Goal: Transaction & Acquisition: Purchase product/service

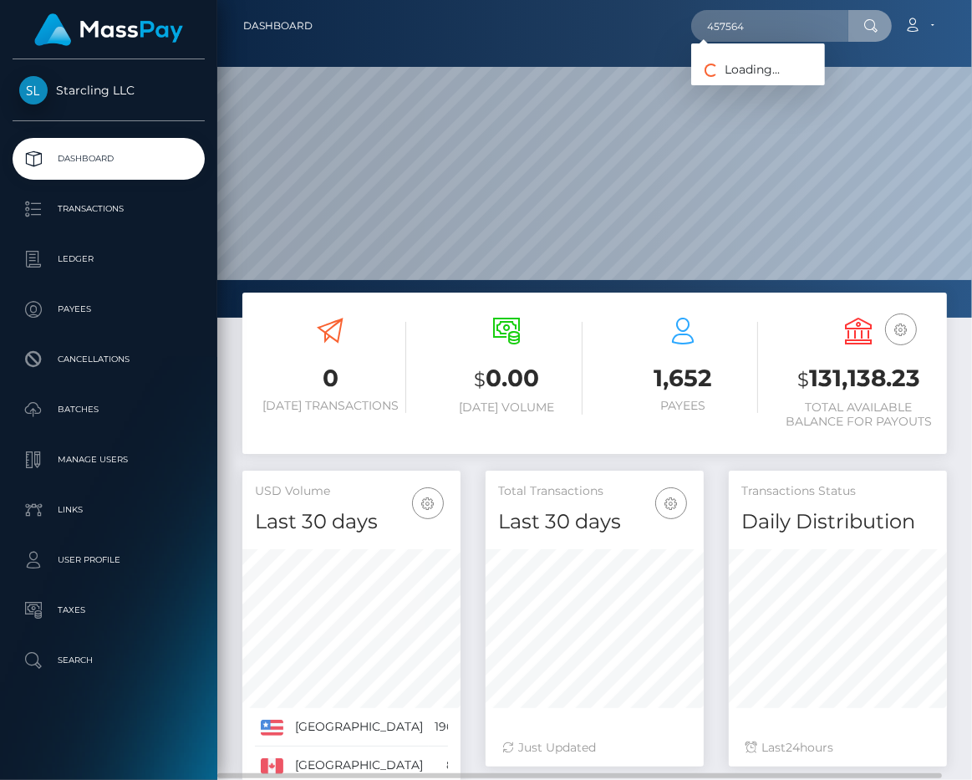
scroll to position [295, 217]
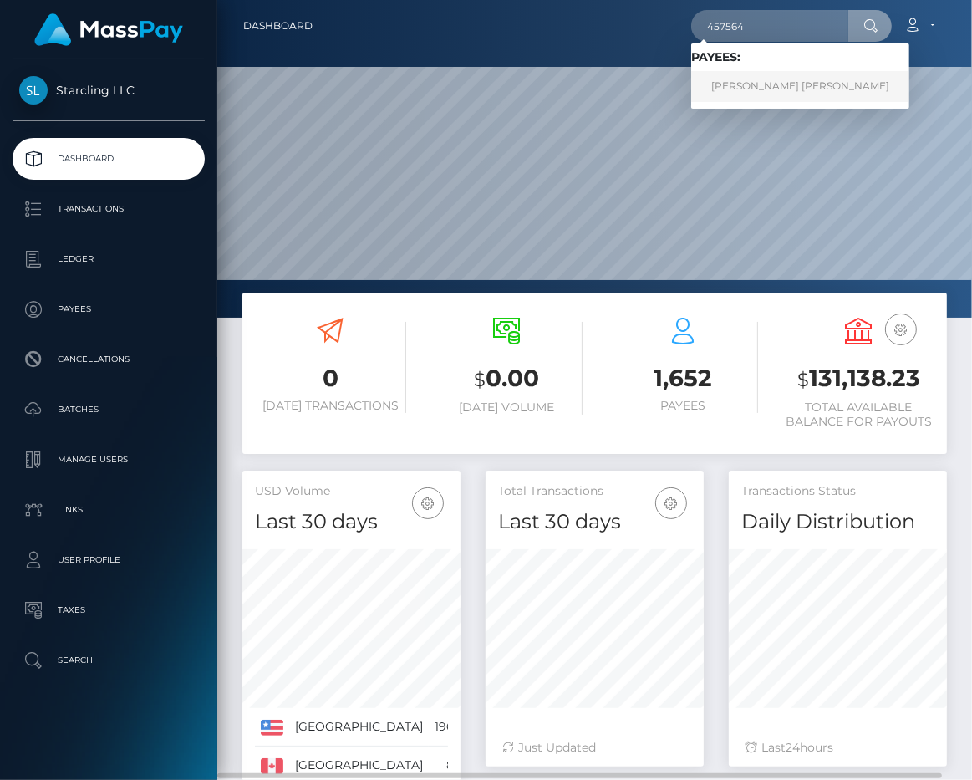
type input "457564"
click at [764, 73] on link "Phan Dang Khoa" at bounding box center [800, 86] width 218 height 31
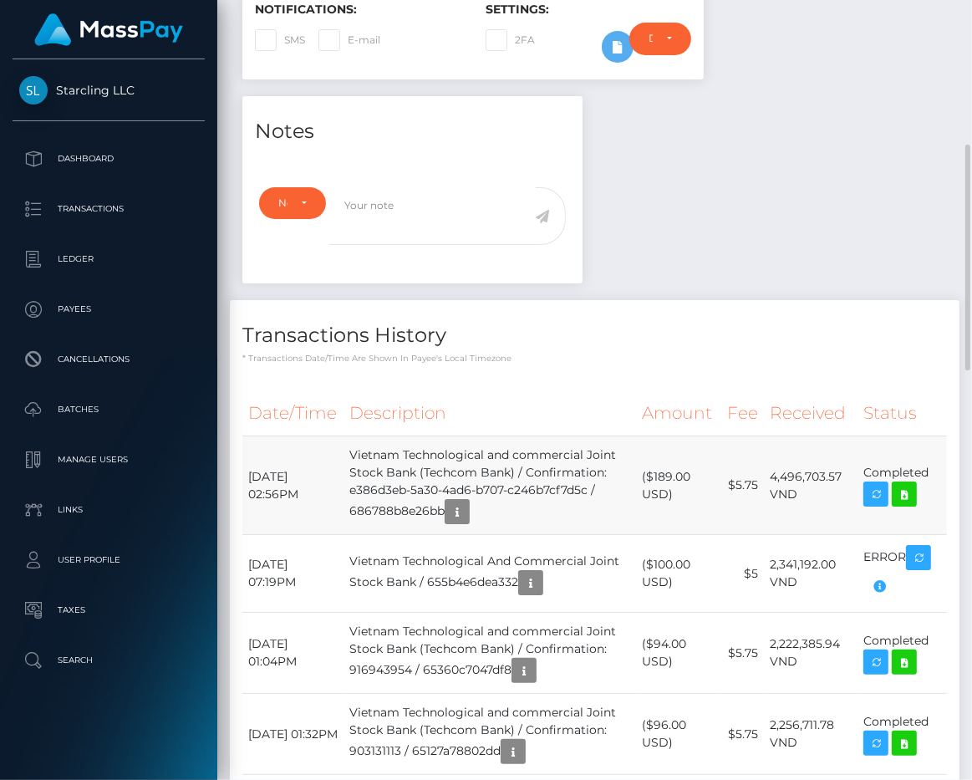
scroll to position [201, 217]
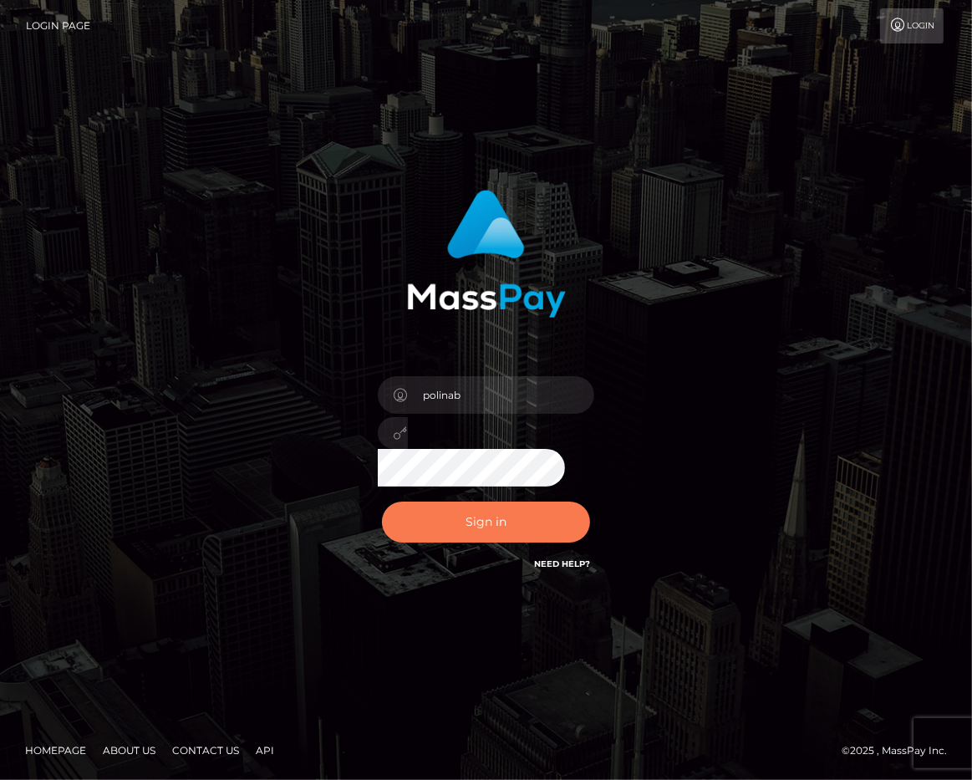
drag, startPoint x: 432, startPoint y: 516, endPoint x: 130, endPoint y: 183, distance: 450.2
click at [433, 516] on button "Sign in" at bounding box center [486, 521] width 209 height 41
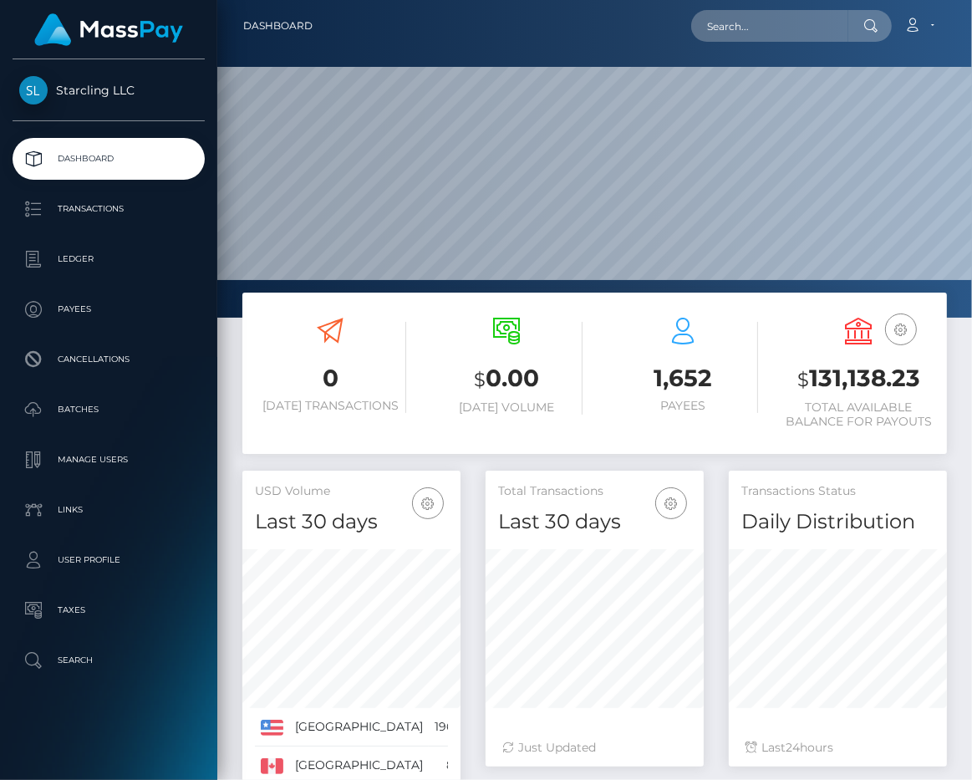
scroll to position [295, 217]
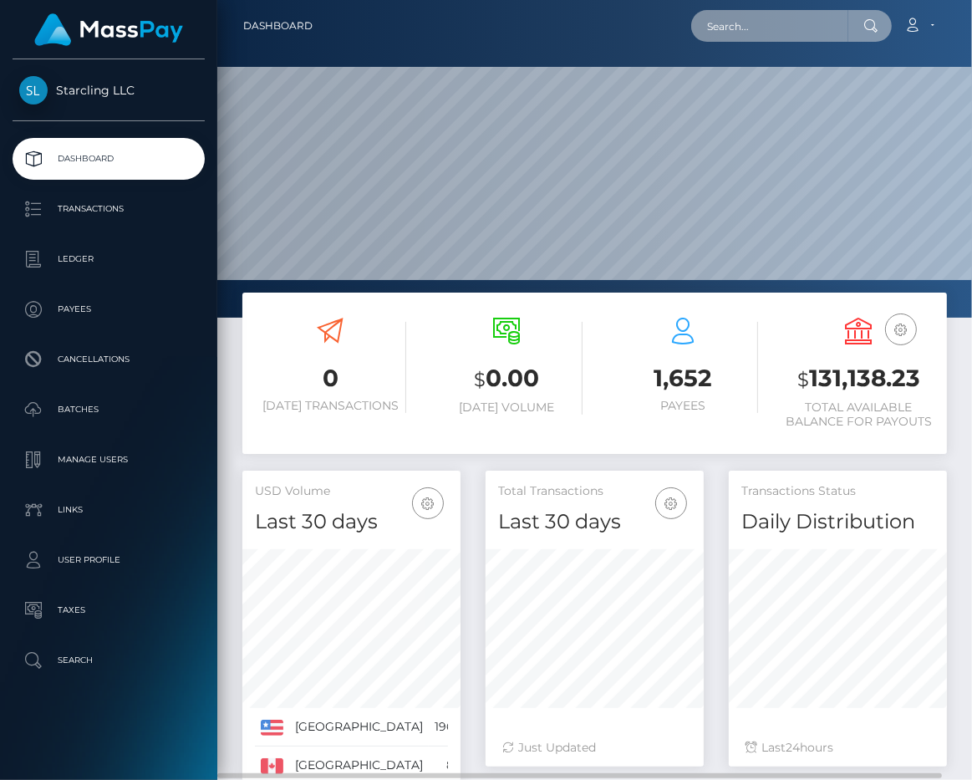
paste input "129599"
click at [776, 19] on input "text" at bounding box center [769, 26] width 157 height 32
type input "129599"
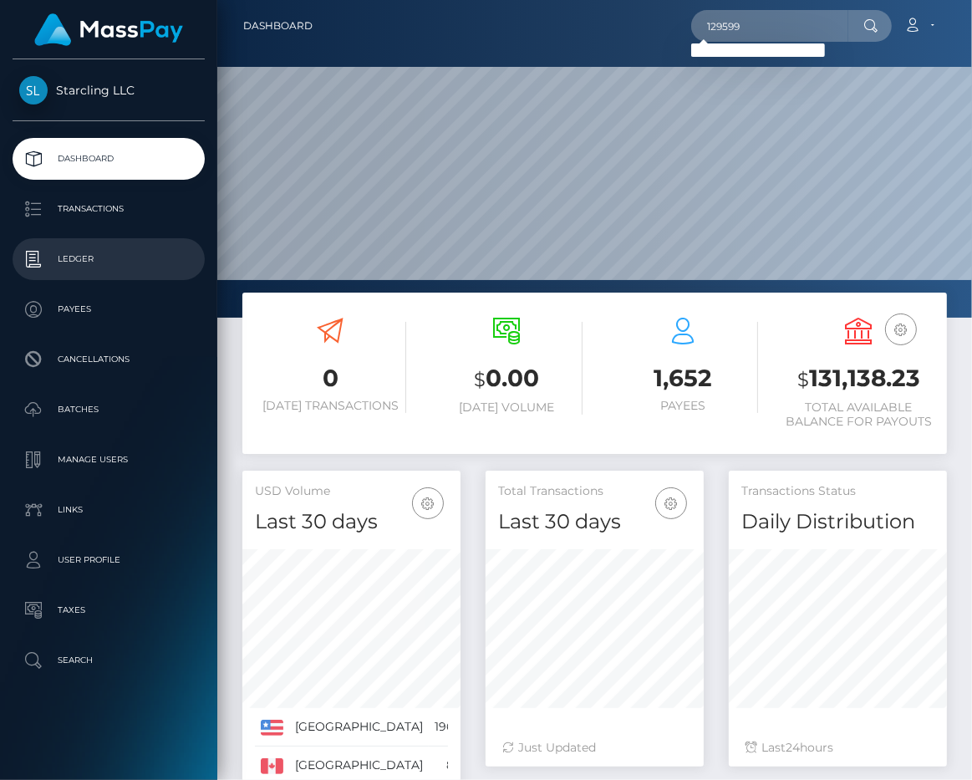
click at [94, 258] on p "Ledger" at bounding box center [108, 259] width 179 height 25
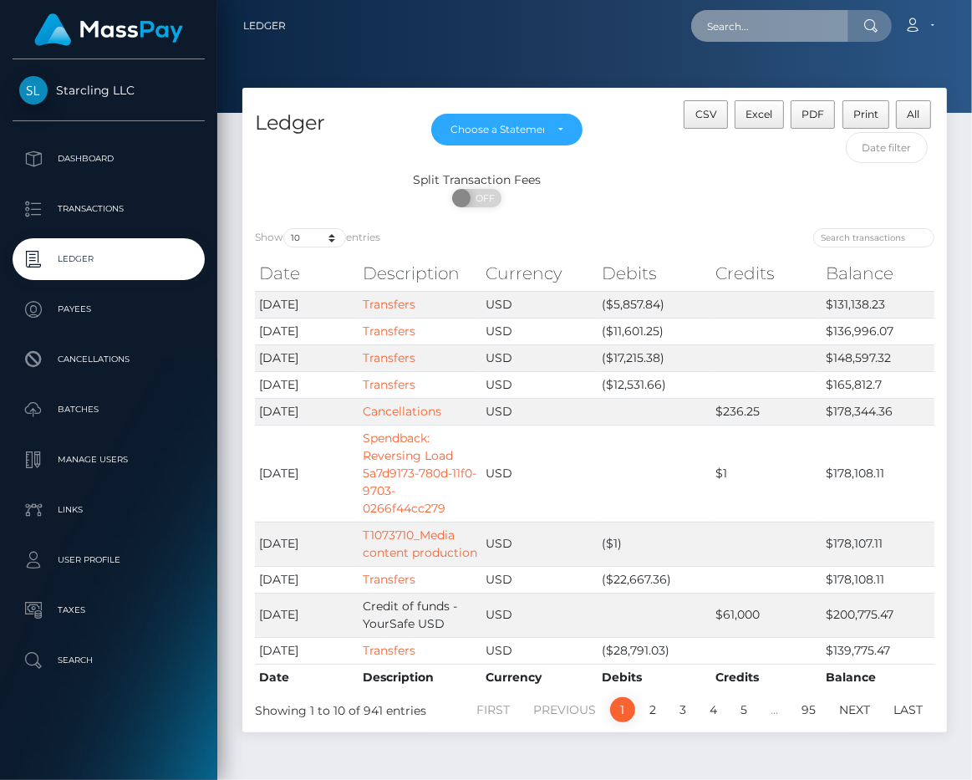
click at [767, 33] on input "text" at bounding box center [769, 26] width 157 height 32
paste input "129599"
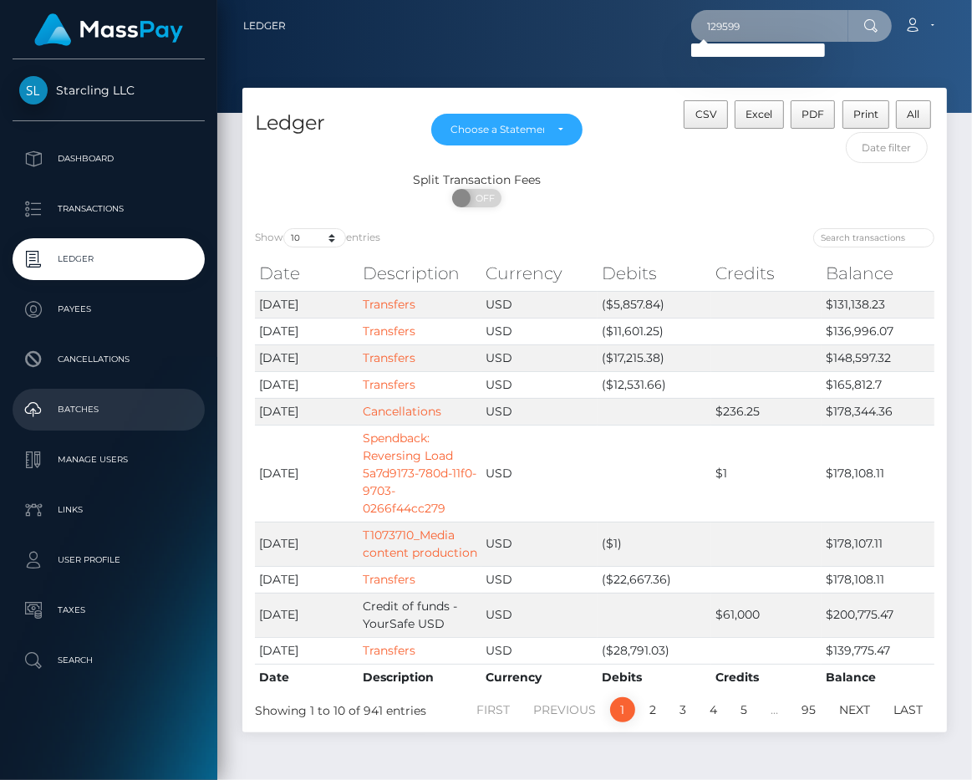
type input "129599"
click at [107, 404] on p "Batches" at bounding box center [108, 409] width 179 height 25
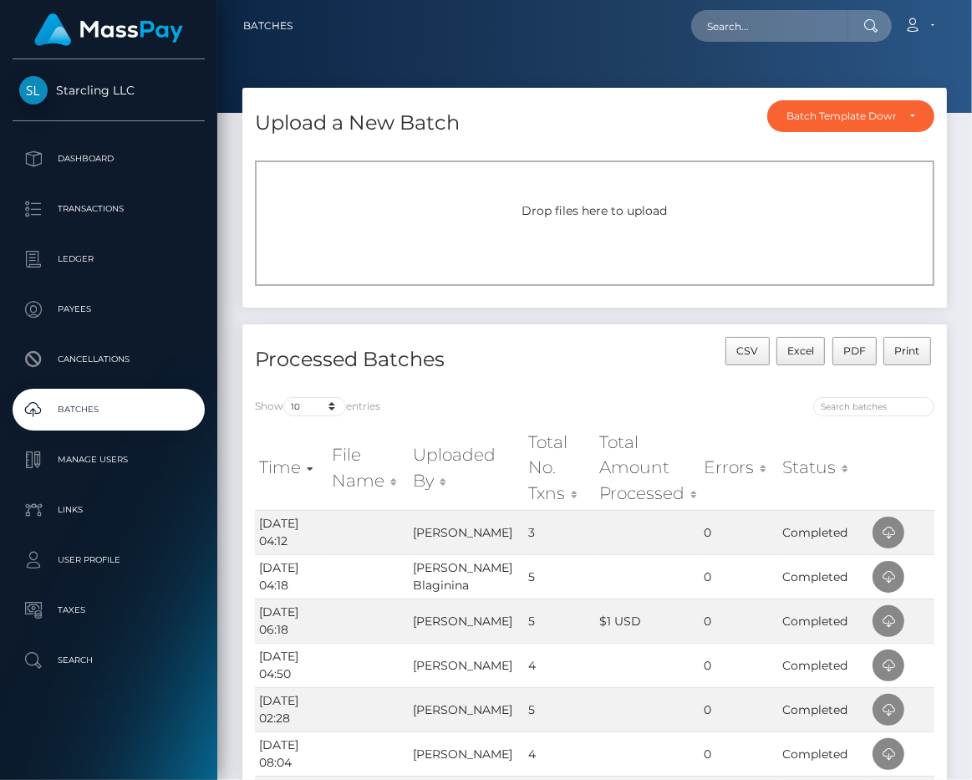
click at [529, 218] on div "Drop files here to upload" at bounding box center [594, 211] width 643 height 18
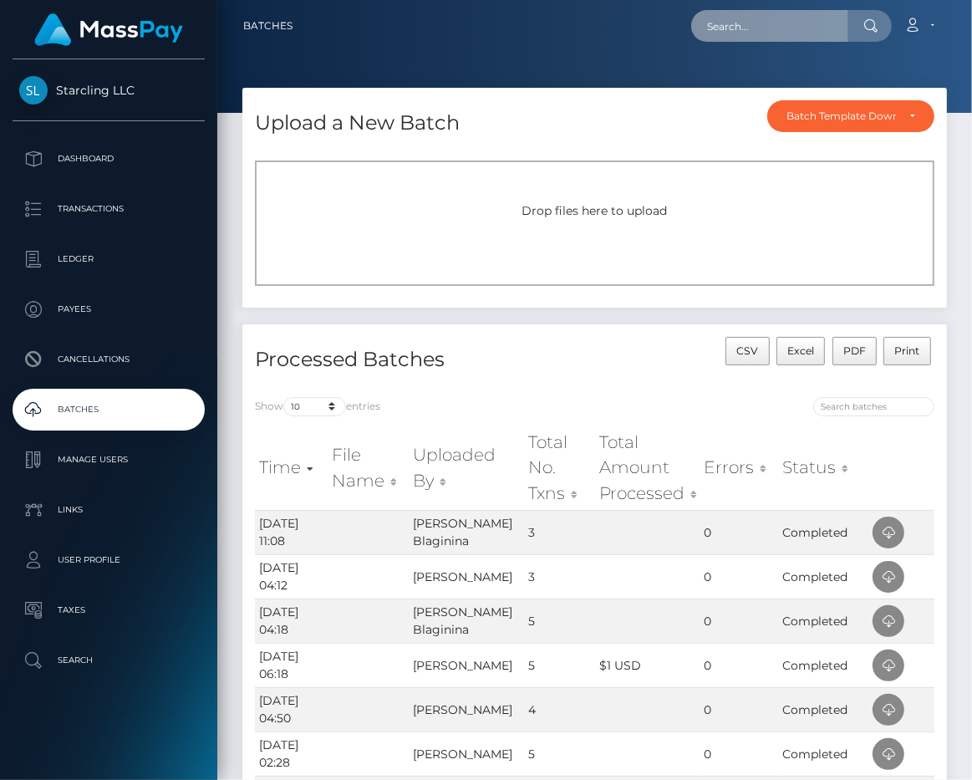
click at [735, 28] on input "text" at bounding box center [769, 26] width 157 height 32
drag, startPoint x: 554, startPoint y: 531, endPoint x: 353, endPoint y: 536, distance: 200.6
click at [353, 536] on tr "[DATE] 11:08 [PERSON_NAME] Blaginina 3 0 Completed" at bounding box center [594, 532] width 679 height 44
click at [353, 536] on td at bounding box center [368, 532] width 81 height 44
click at [444, 247] on div "Drop files here to upload" at bounding box center [594, 222] width 679 height 125
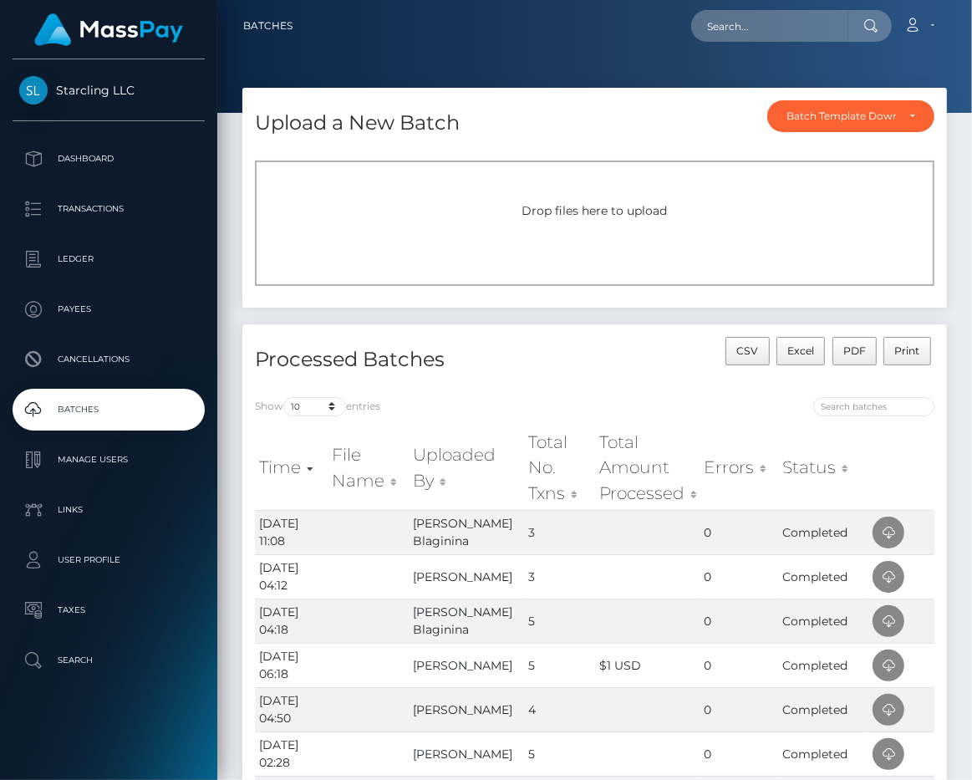
click at [613, 231] on div "Drop files here to upload" at bounding box center [594, 222] width 679 height 125
click at [440, 252] on div "Drop files here to upload" at bounding box center [594, 222] width 679 height 125
click at [537, 221] on div "Drop files here to upload" at bounding box center [594, 222] width 679 height 125
click at [504, 247] on div "Drop files here to upload" at bounding box center [594, 222] width 679 height 125
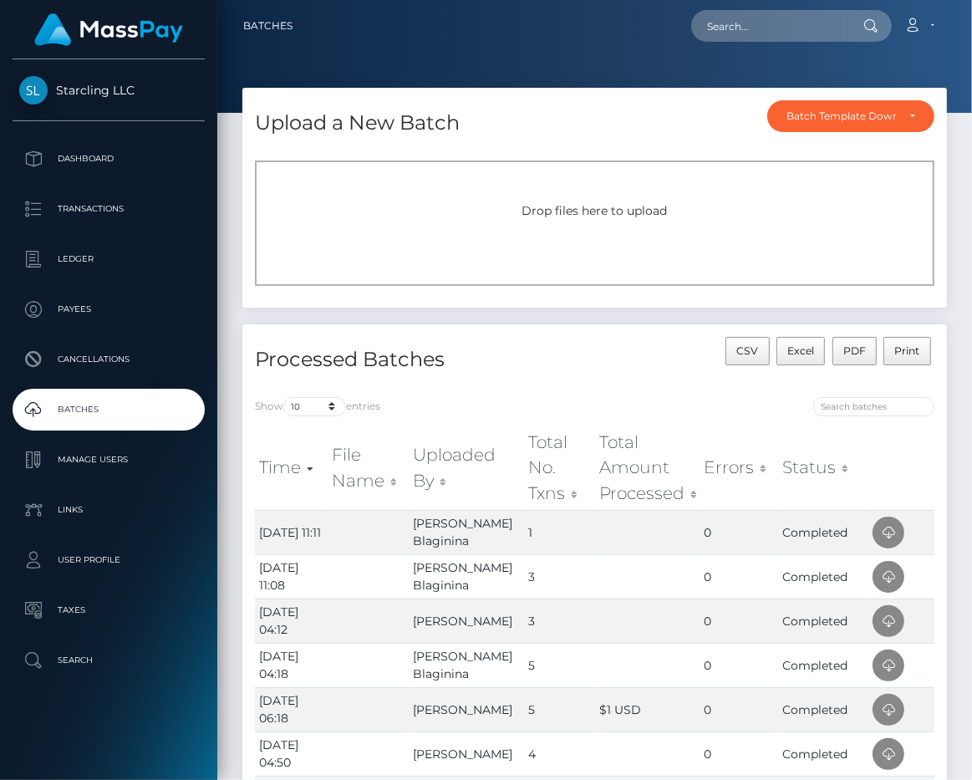
click at [387, 51] on nav "Batches Loading... Loading..." at bounding box center [594, 26] width 755 height 52
click at [61, 158] on p "Dashboard" at bounding box center [108, 158] width 179 height 25
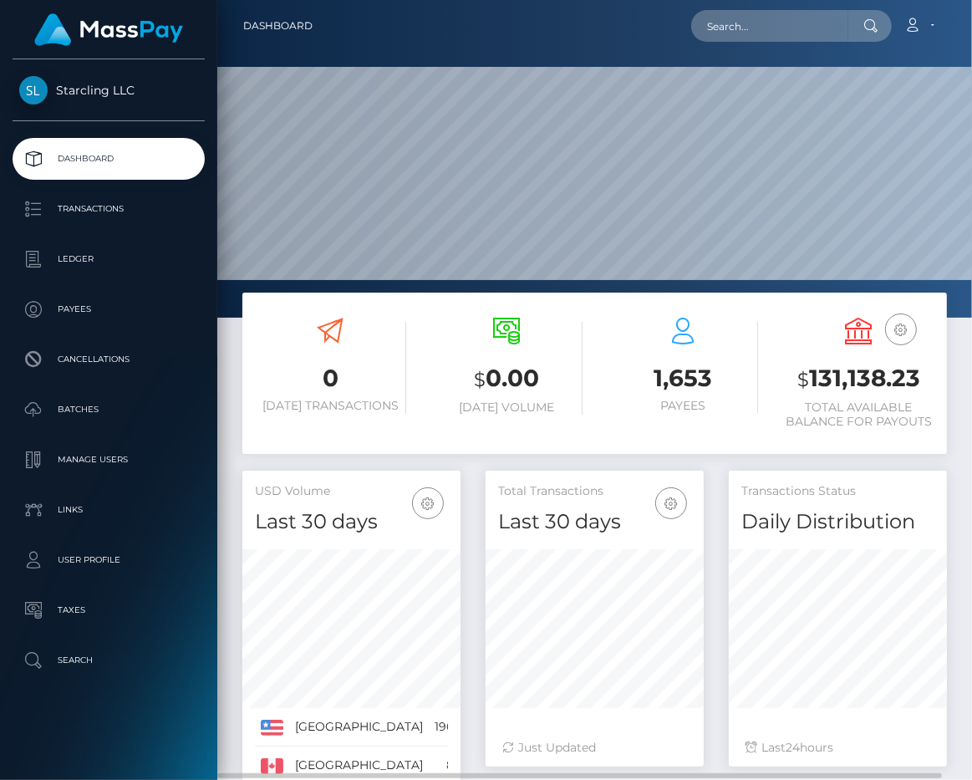
scroll to position [295, 217]
click at [745, 22] on input "text" at bounding box center [769, 26] width 157 height 32
paste input "129599"
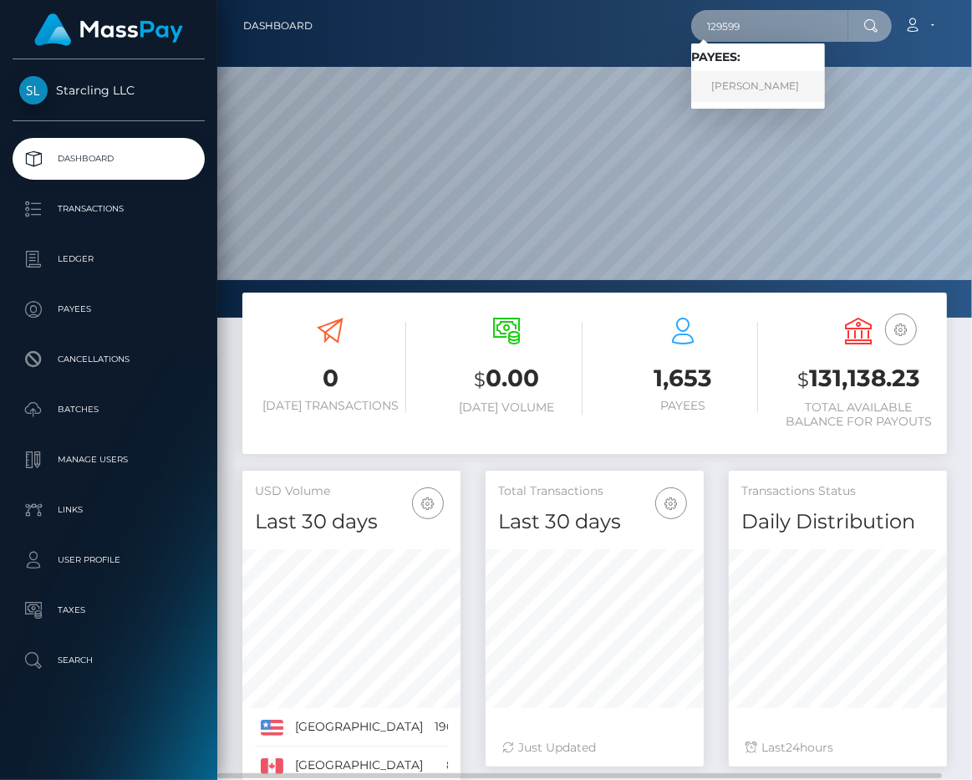
type input "129599"
click at [769, 87] on link "Abel Ruiz" at bounding box center [758, 86] width 134 height 31
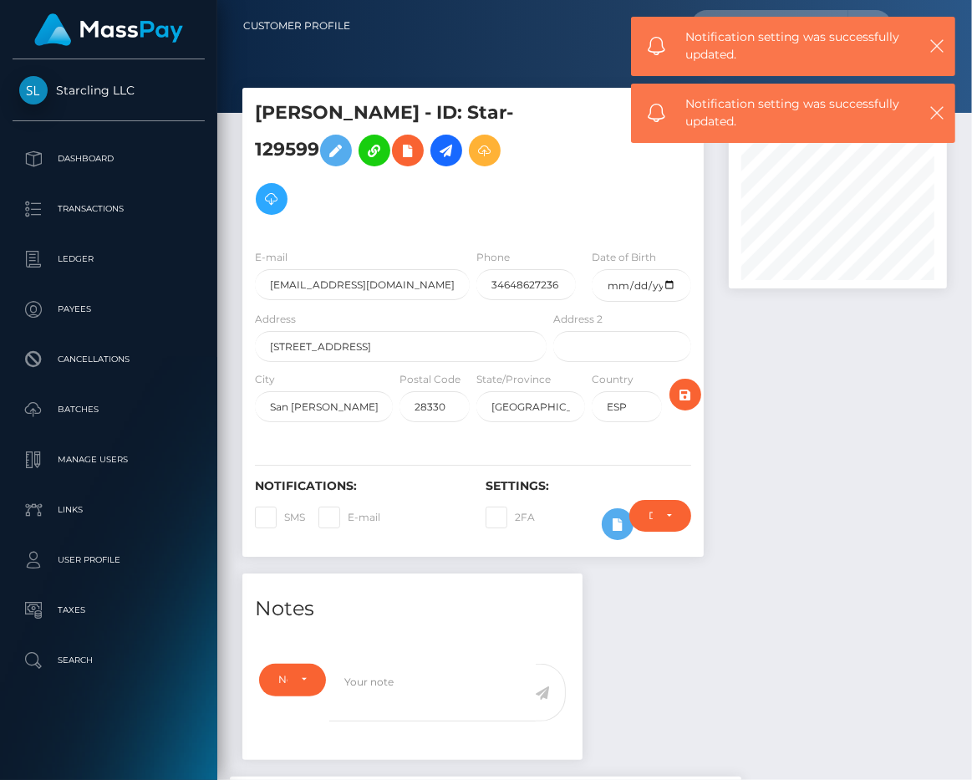
scroll to position [201, 217]
click at [613, 269] on input "date" at bounding box center [641, 285] width 99 height 33
type input "[DATE]"
click at [764, 330] on div at bounding box center [837, 331] width 243 height 486
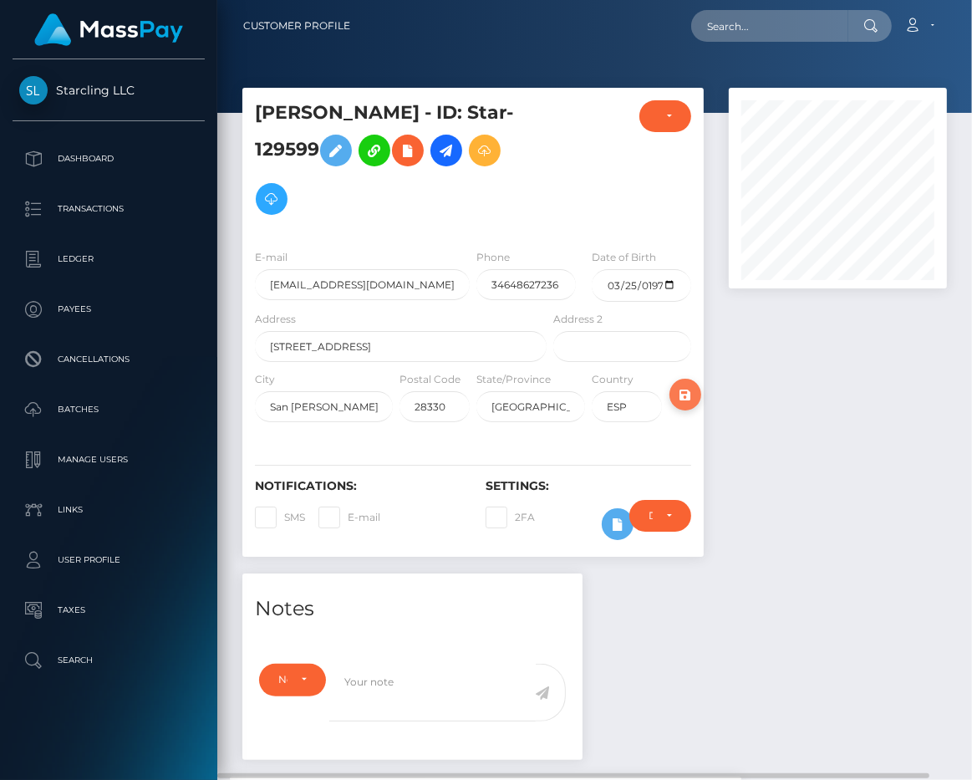
click at [675, 384] on icon "submit" at bounding box center [685, 394] width 20 height 21
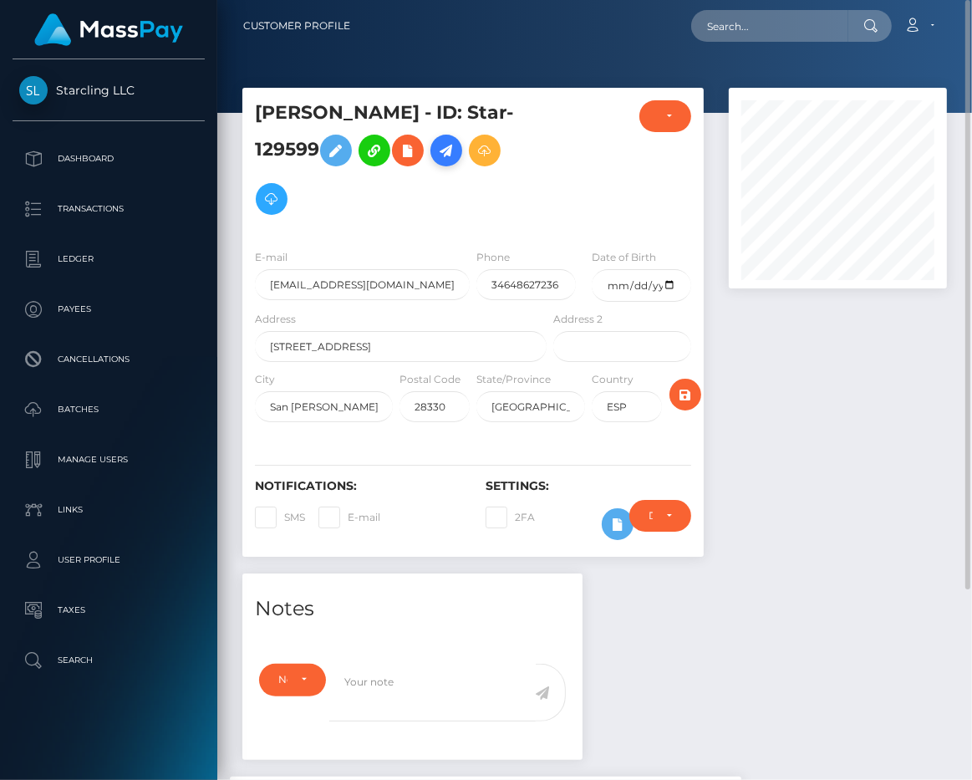
click at [436, 150] on icon at bounding box center [446, 150] width 20 height 21
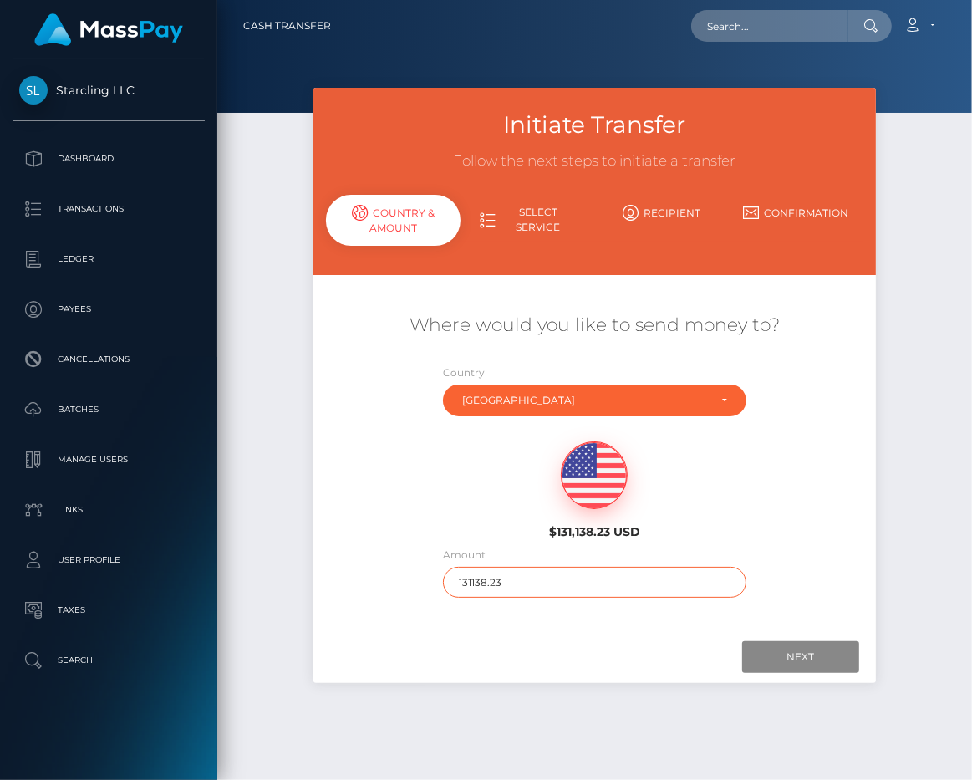
click at [537, 567] on input "131138.23" at bounding box center [594, 582] width 303 height 31
type input "150"
click at [590, 639] on div "Next Finish Previous" at bounding box center [594, 657] width 562 height 52
click at [806, 654] on input "Next" at bounding box center [800, 657] width 117 height 32
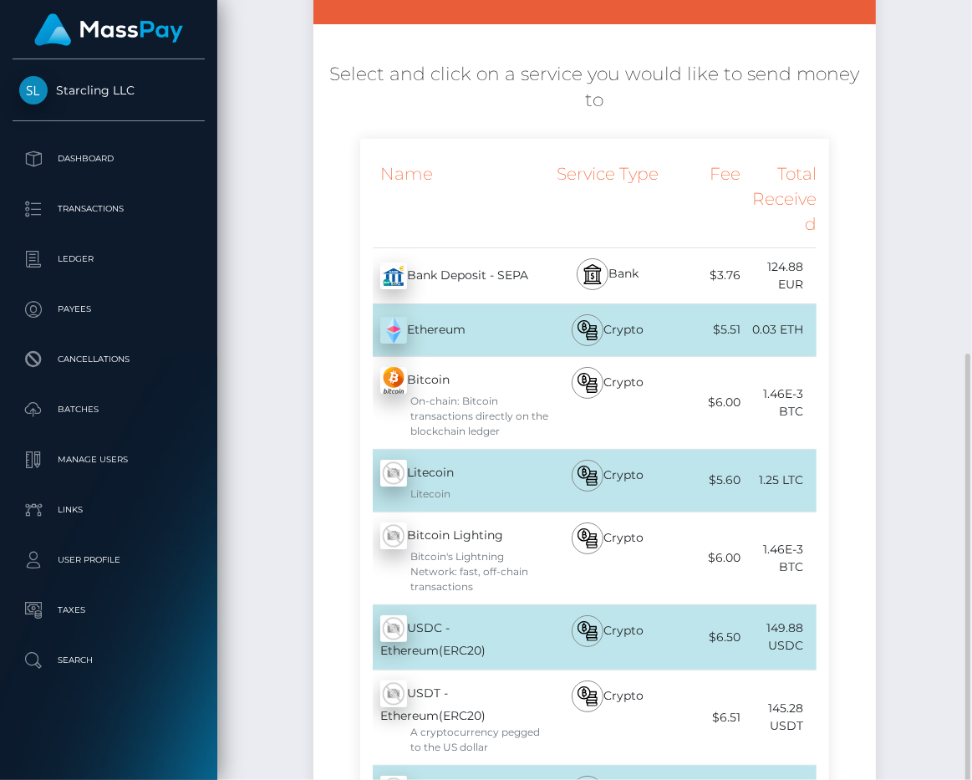
scroll to position [377, 0]
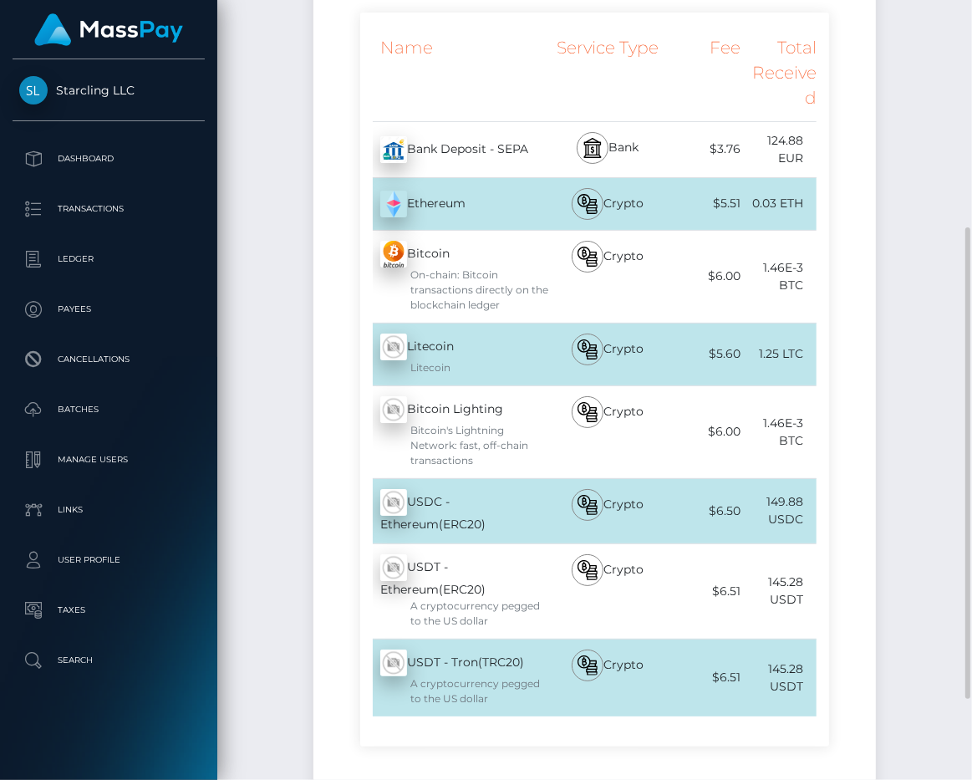
click at [450, 267] on div "On-chain: Bitcoin transactions directly on the blockchain ledger" at bounding box center [465, 289] width 170 height 45
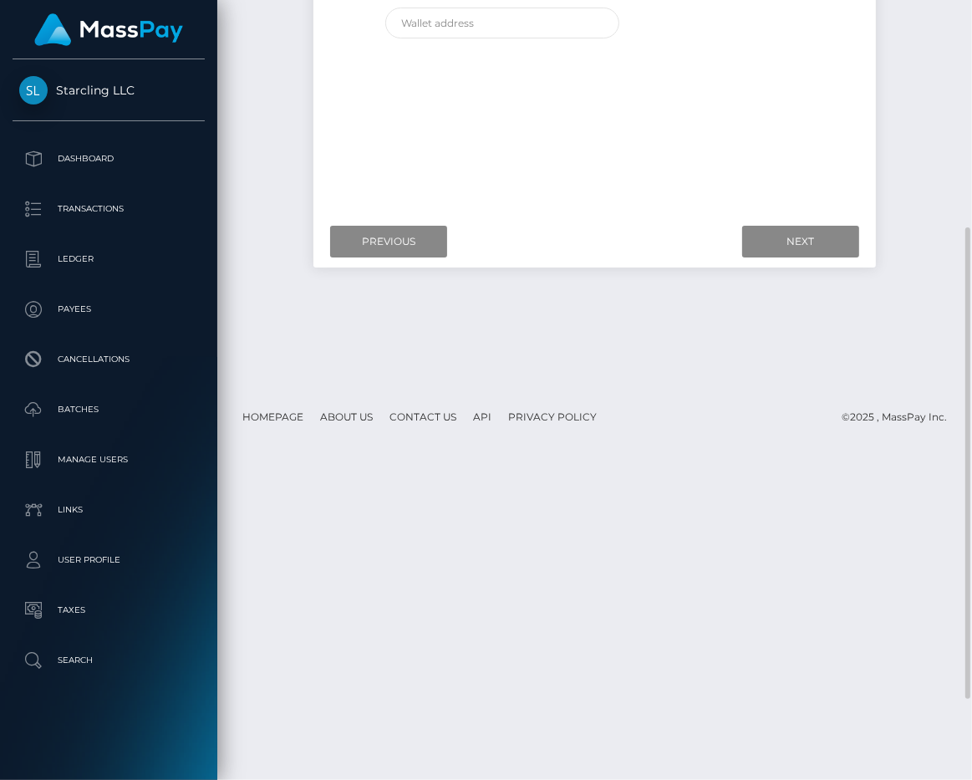
scroll to position [0, 0]
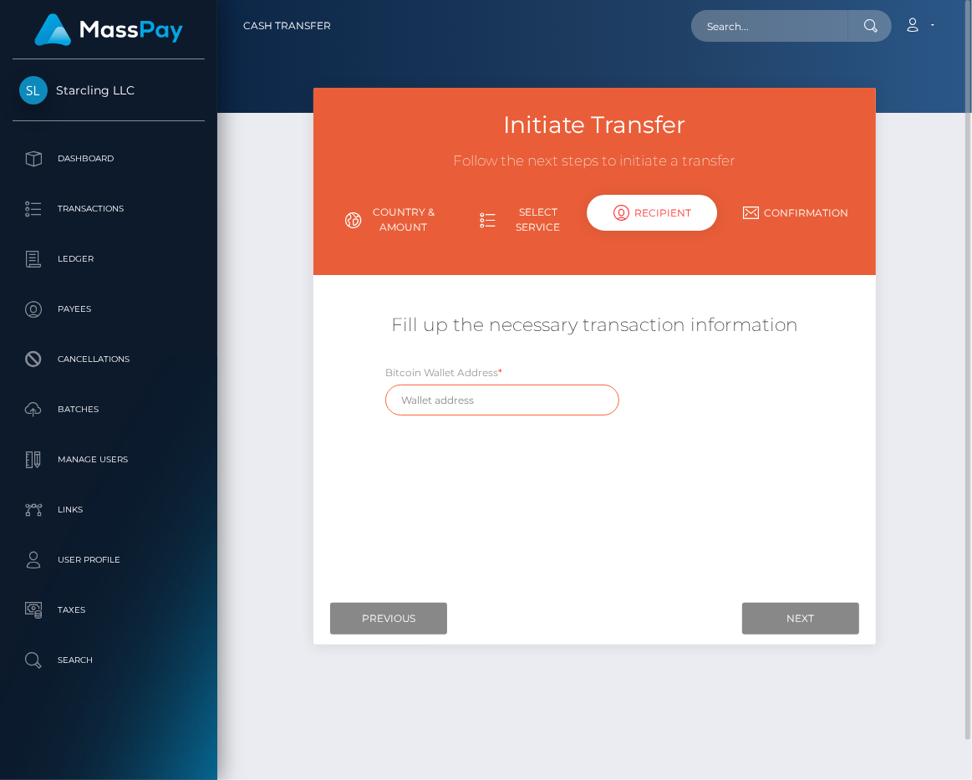
click at [445, 405] on input "text" at bounding box center [501, 399] width 233 height 31
paste input "bc1qf9xncldenwmtt30ncsmz9hleeuun63qjz3cgce"
type input "bc1qf9xncldenwmtt30ncsmz9hleeuun63qjz3cgce"
click at [575, 504] on div "Where would you like to send money to? Country Abkhazia Afghanistan Albania Alg…" at bounding box center [594, 435] width 537 height 297
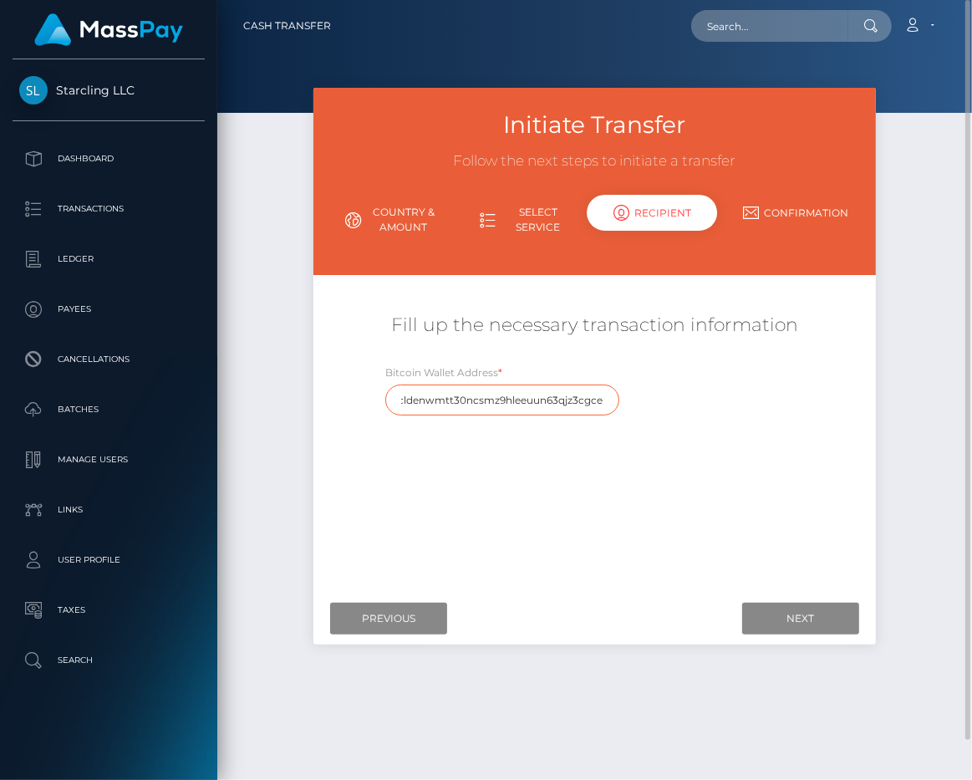
drag, startPoint x: 399, startPoint y: 404, endPoint x: 885, endPoint y: 407, distance: 486.4
click at [885, 407] on div "Initiate Transfer Follow the next steps to initiate a transfer Country & Amount…" at bounding box center [594, 374] width 587 height 573
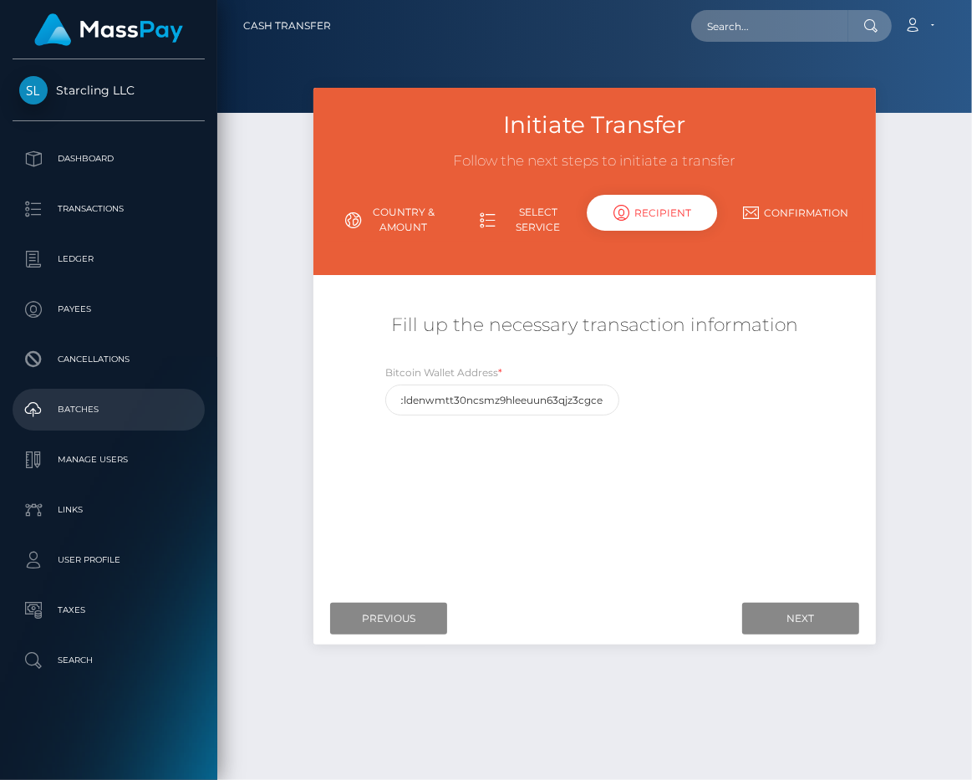
scroll to position [0, 0]
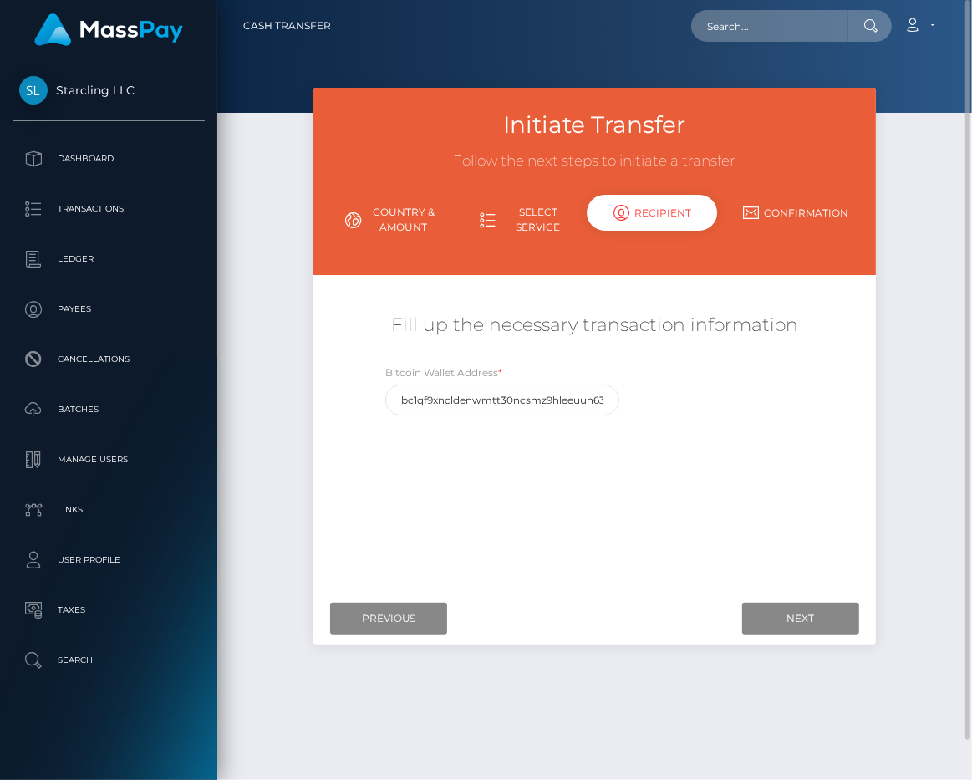
click at [733, 584] on div "Where would you like to send money to? Country Abkhazia Afghanistan Albania Alg…" at bounding box center [594, 434] width 562 height 318
click at [786, 623] on input "Next" at bounding box center [800, 619] width 117 height 32
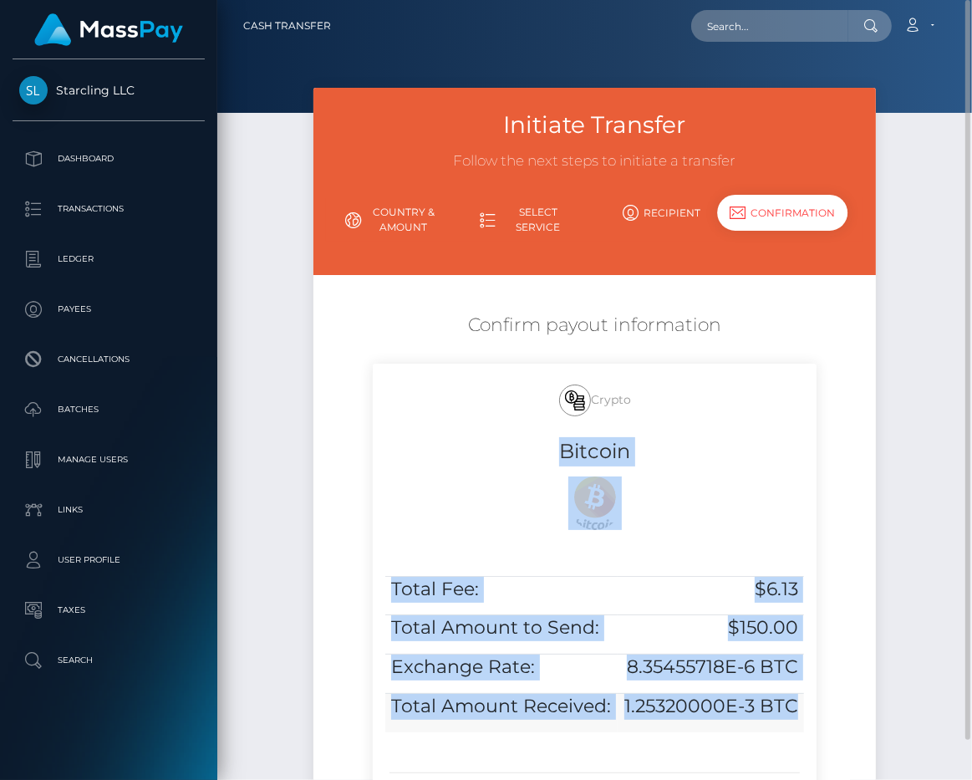
drag, startPoint x: 572, startPoint y: 460, endPoint x: 803, endPoint y: 715, distance: 344.3
click at [803, 715] on div "Crypto Bitcoin Total Fee: $6.13 Total Amount to Send: $150.00 Exchange Rate: 8.…" at bounding box center [594, 589] width 443 height 450
copy div "Bitcoin Total Fee: $6.13 Total Amount to Send: $150.00 Exchange Rate: 8.3545571…"
click at [659, 597] on h5 "$6.13" at bounding box center [710, 590] width 175 height 26
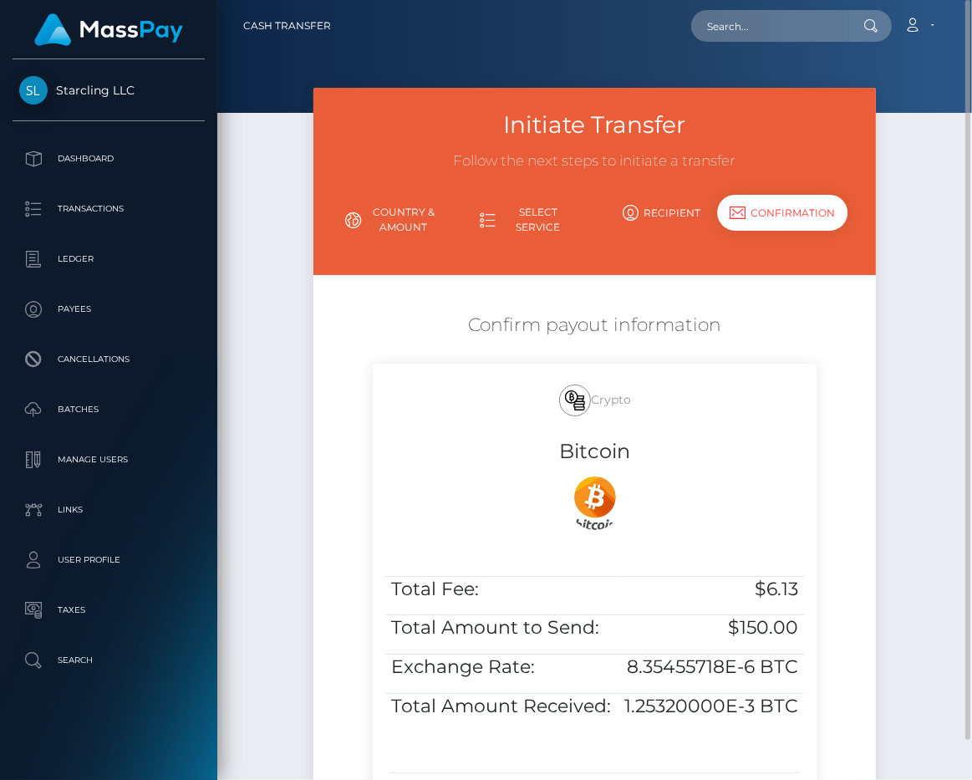
scroll to position [227, 0]
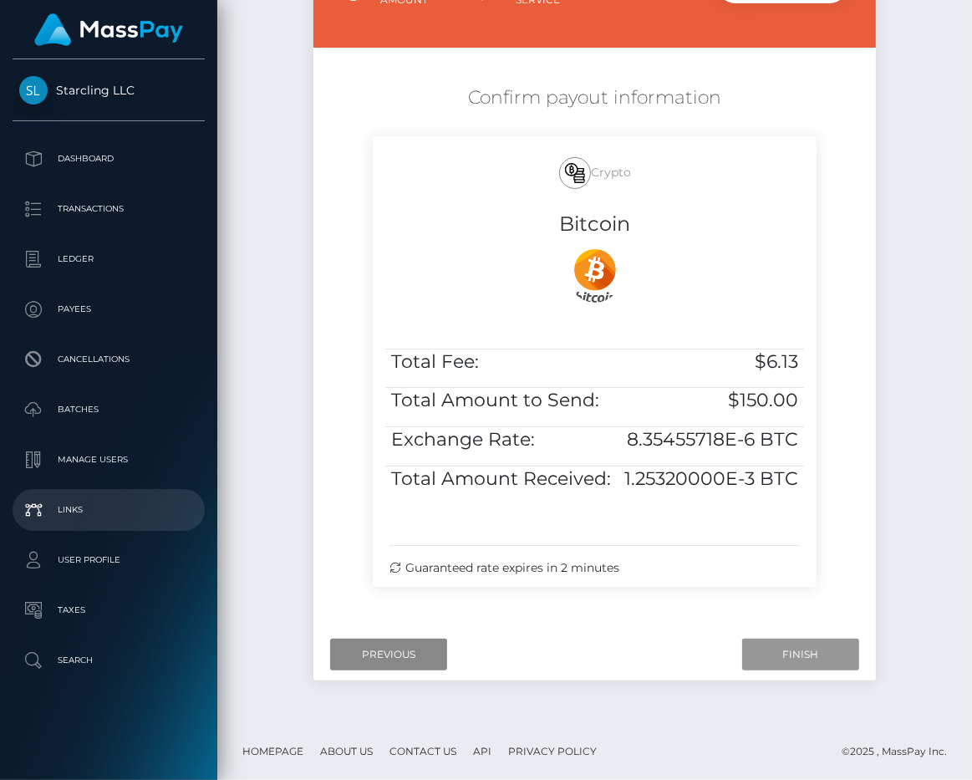
drag, startPoint x: 780, startPoint y: 649, endPoint x: 22, endPoint y: 492, distance: 774.1
click at [780, 649] on input "Finish" at bounding box center [800, 654] width 117 height 32
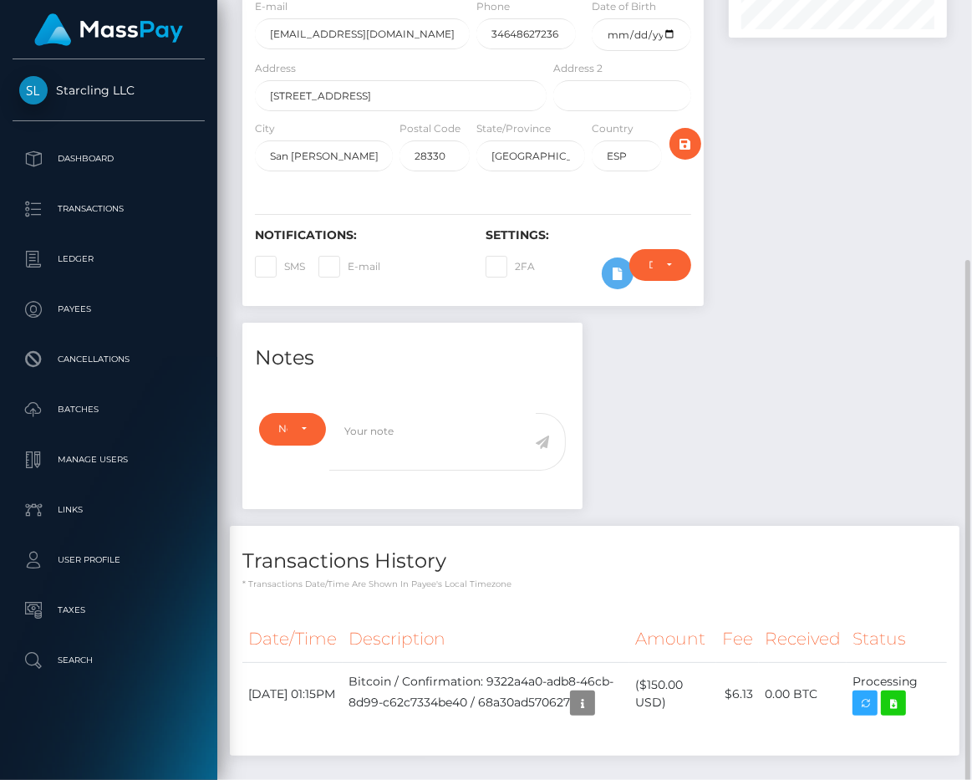
scroll to position [296, 0]
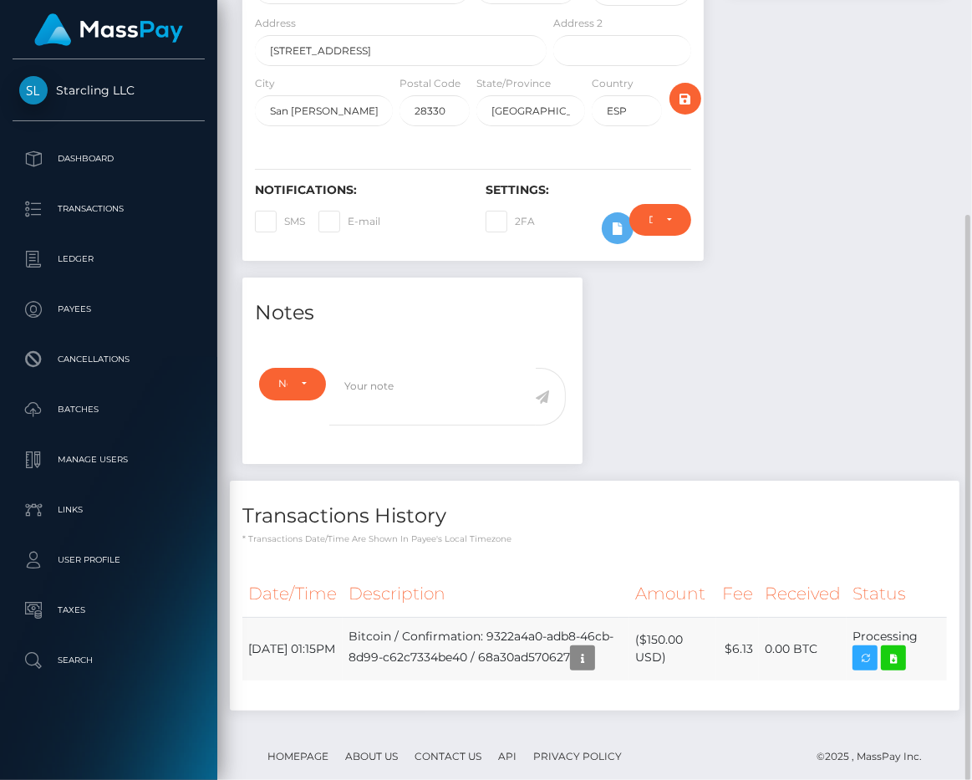
drag, startPoint x: 248, startPoint y: 600, endPoint x: 922, endPoint y: 593, distance: 673.6
click at [922, 617] on tr "August 18, 2025 01:15PM Bitcoin / Confirmation: 9322a4a0-adb8-46cb-8d99-c62c733…" at bounding box center [594, 649] width 704 height 64
click at [898, 648] on icon at bounding box center [893, 658] width 20 height 21
click at [757, 364] on div "Notes Note Type Compliance Clear Compliance General Note Type" at bounding box center [595, 502] width 730 height 450
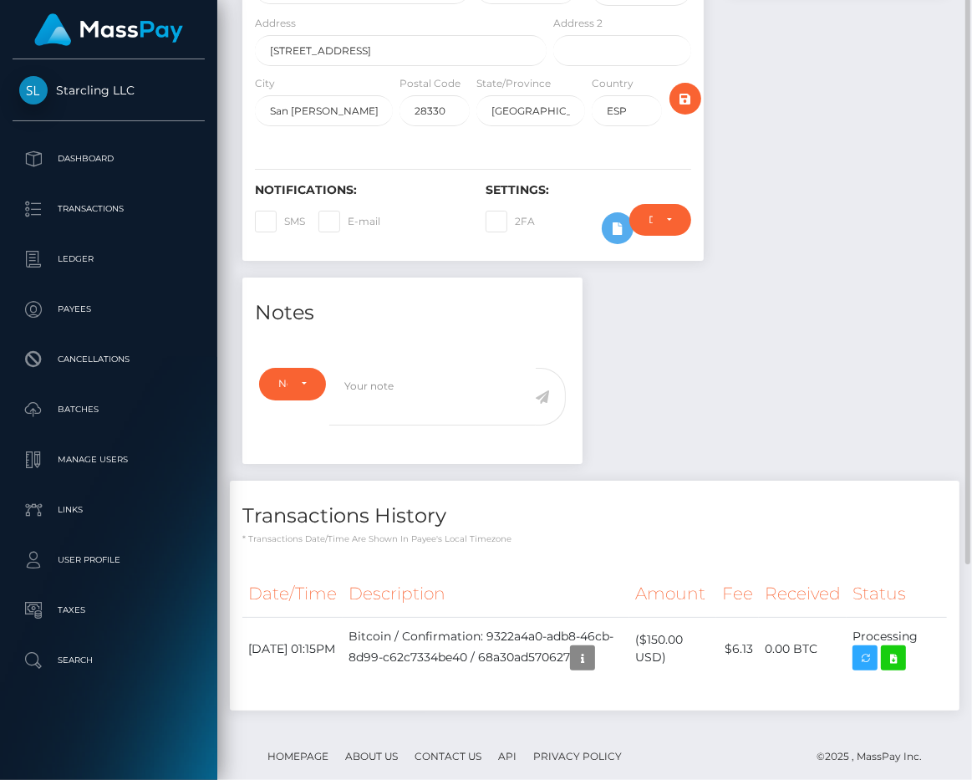
scroll to position [0, 0]
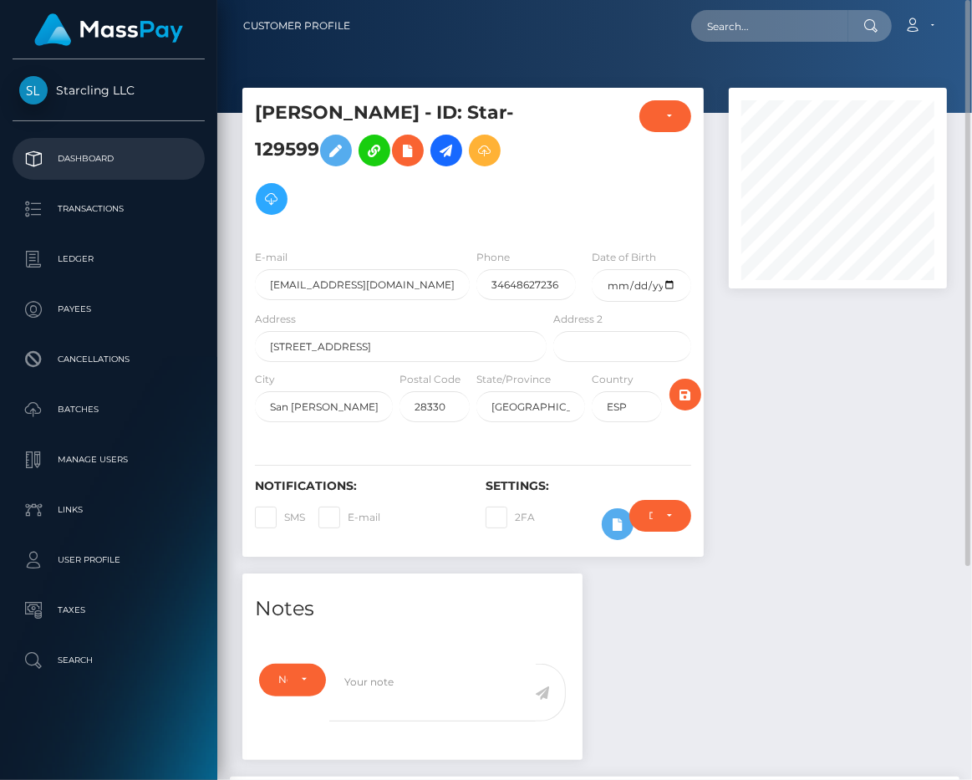
click at [98, 154] on p "Dashboard" at bounding box center [108, 158] width 179 height 25
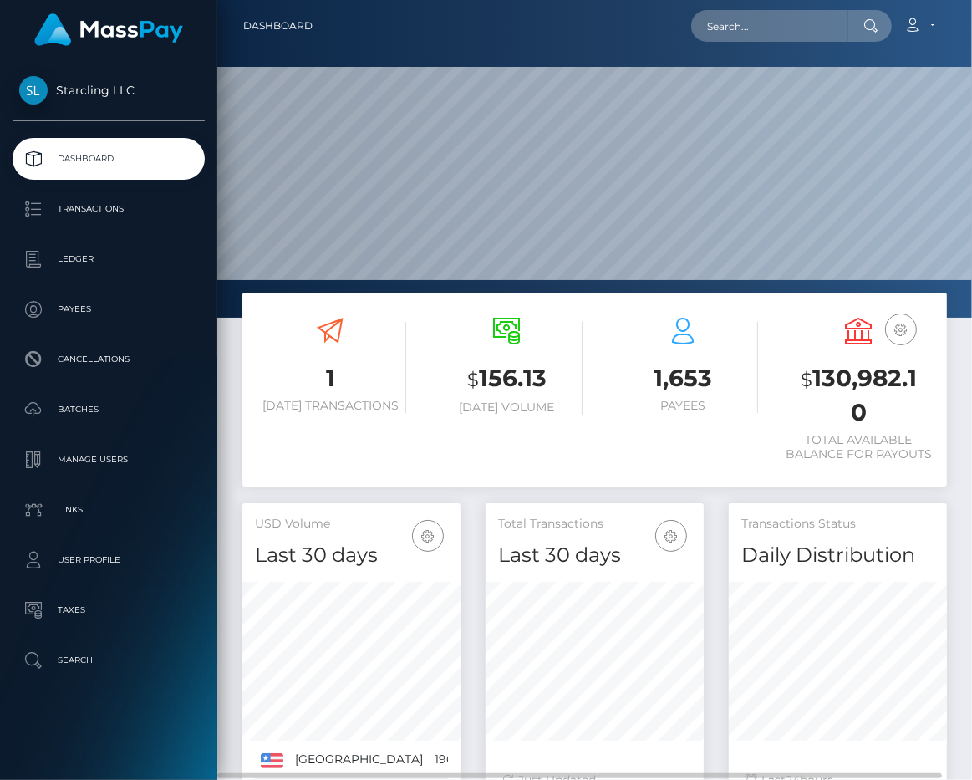
scroll to position [295, 217]
drag, startPoint x: 709, startPoint y: 52, endPoint x: 737, endPoint y: 37, distance: 31.4
click at [717, 49] on div "Dashboard Loading... Loading..." at bounding box center [594, 390] width 755 height 780
click at [737, 37] on input "text" at bounding box center [769, 26] width 157 height 32
paste input "129599"
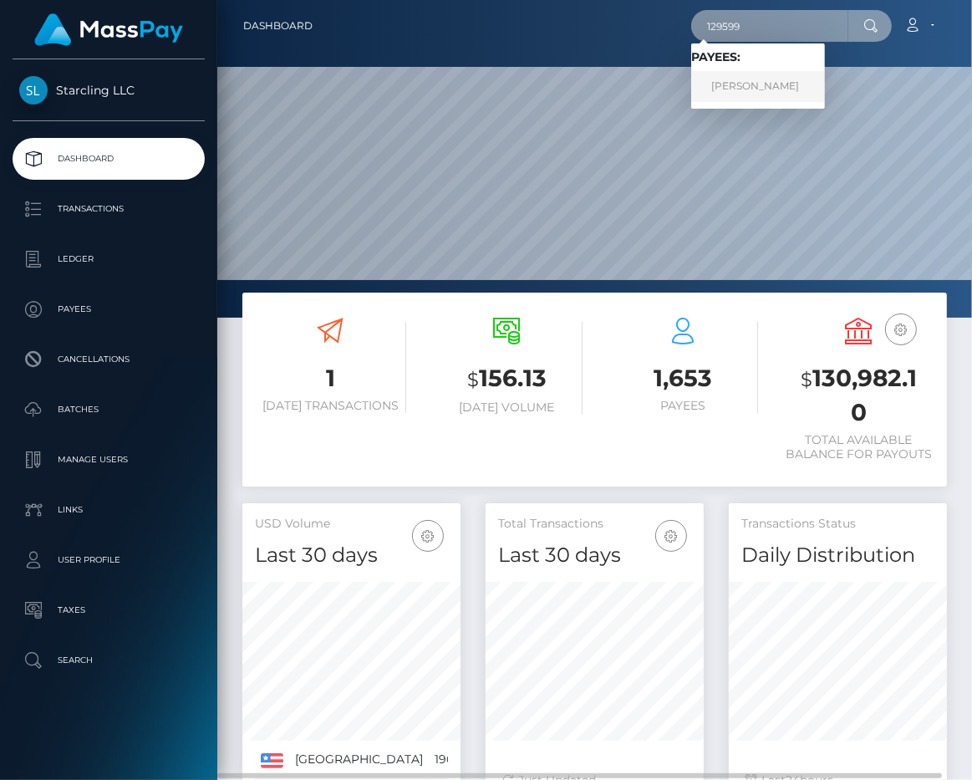
type input "129599"
drag, startPoint x: 740, startPoint y: 84, endPoint x: 295, endPoint y: 0, distance: 452.4
click at [738, 84] on link "Abel Ruiz" at bounding box center [758, 86] width 134 height 31
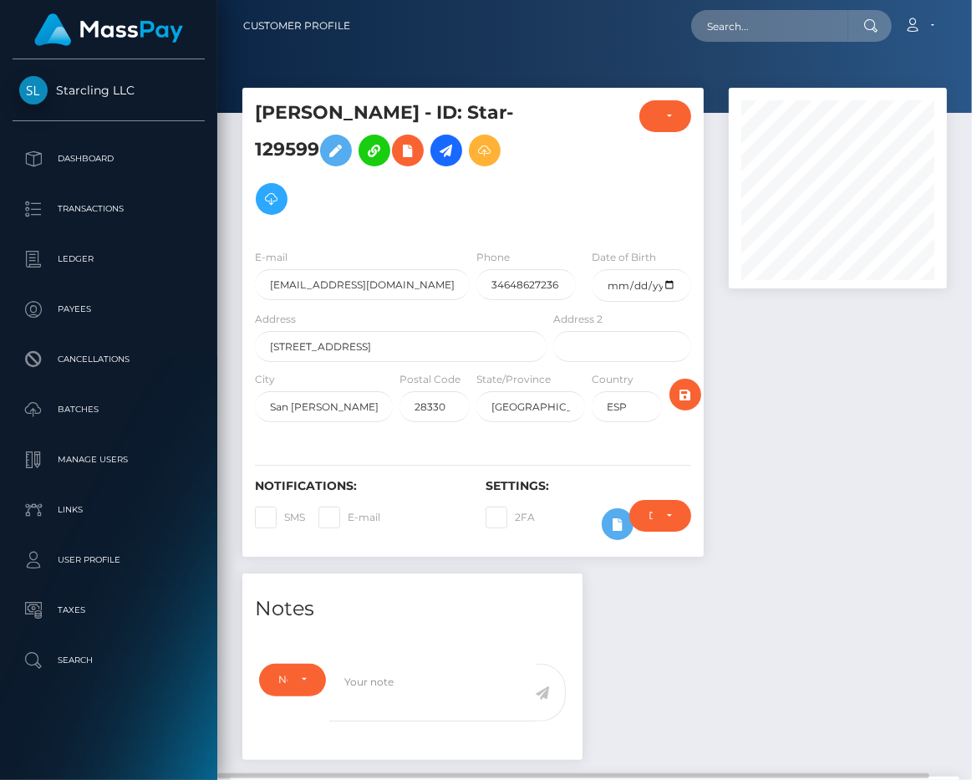
scroll to position [303, 0]
